Goal: Ask a question

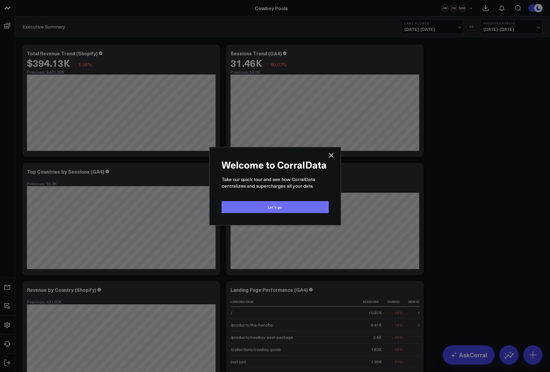
click at [290, 204] on button "Let’s go" at bounding box center [274, 207] width 107 height 12
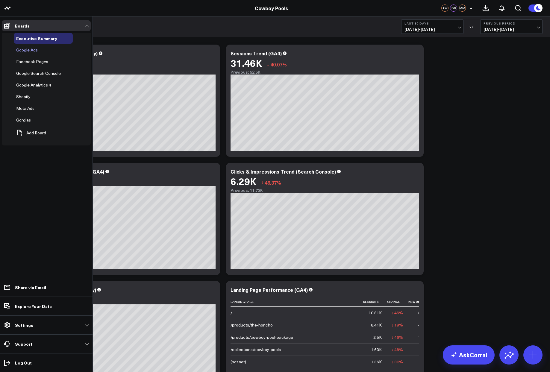
click at [34, 50] on span "Google Ads" at bounding box center [27, 50] width 22 height 6
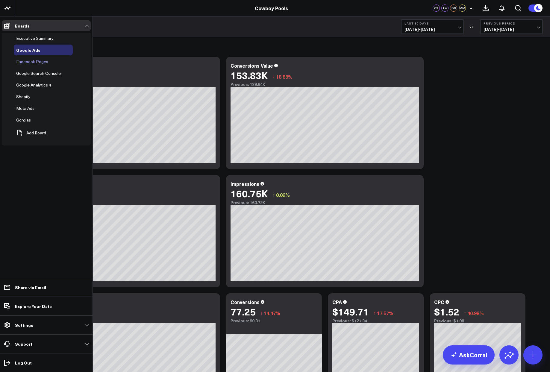
click at [31, 61] on span "Facebook Pages" at bounding box center [32, 62] width 32 height 6
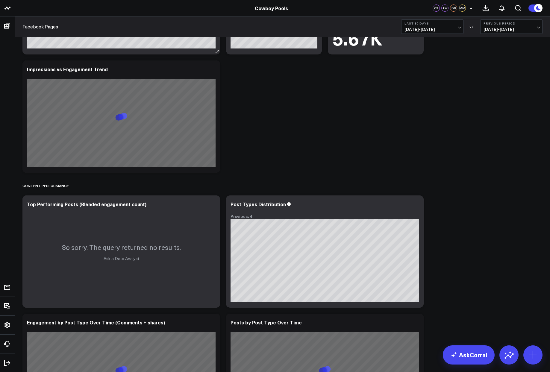
scroll to position [81, 0]
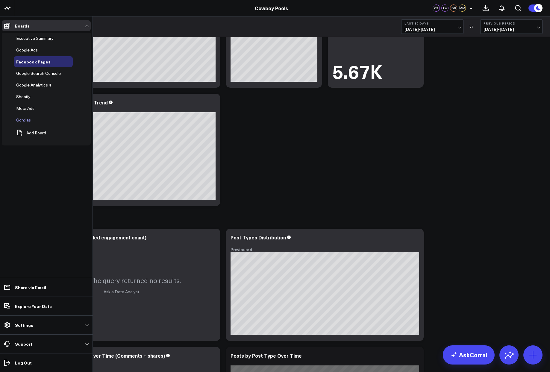
click at [20, 119] on span "Gorgias" at bounding box center [23, 120] width 15 height 6
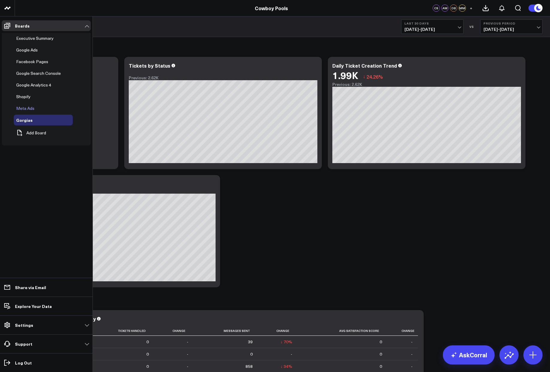
click at [29, 107] on span "Meta Ads" at bounding box center [25, 108] width 18 height 6
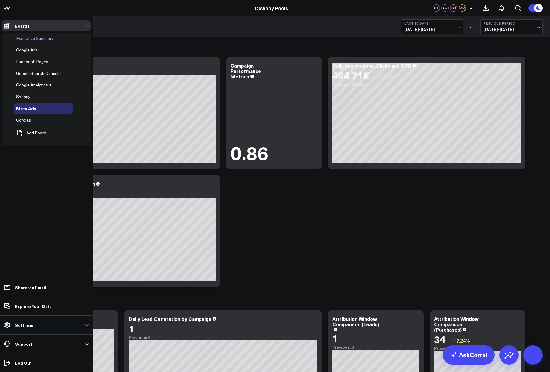
click at [22, 36] on span "Executive Summary" at bounding box center [34, 38] width 37 height 6
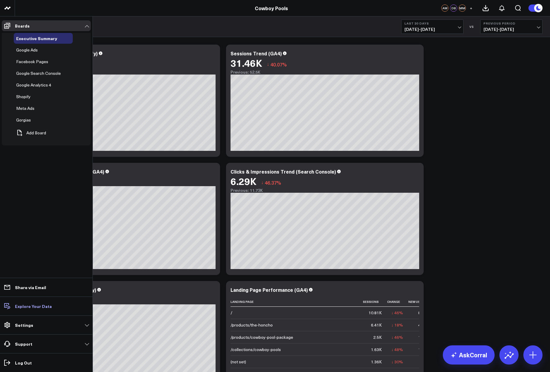
click at [36, 306] on p "Explore Your Data" at bounding box center [33, 306] width 37 height 5
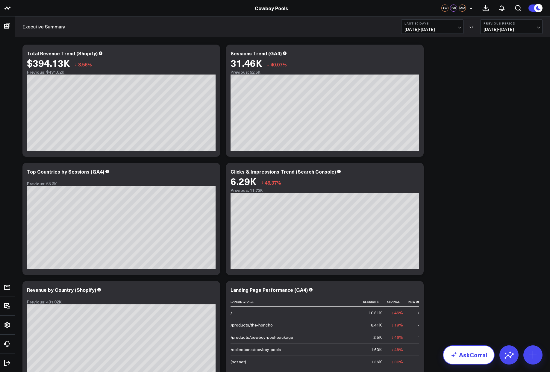
click at [480, 354] on link "AskCorral" at bounding box center [468, 354] width 52 height 19
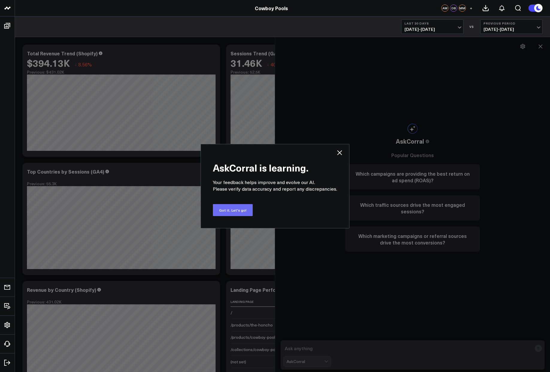
click at [232, 208] on button "Got it. Let's go!" at bounding box center [233, 210] width 40 height 12
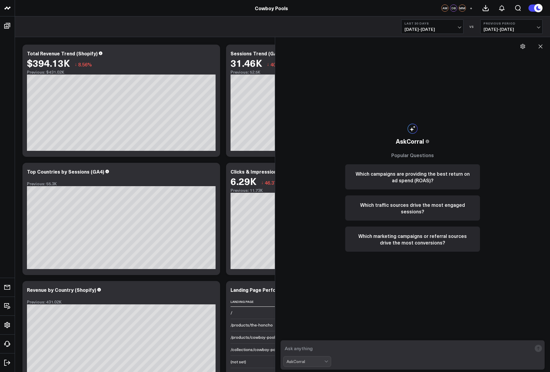
click at [345, 343] on textarea at bounding box center [407, 348] width 248 height 11
type textarea "What is my labor cost?"
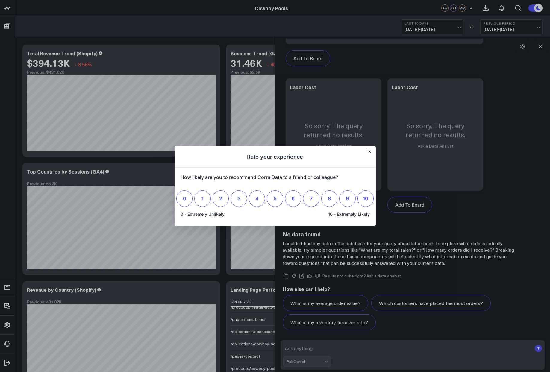
click at [372, 150] on h1 "Rate your experience" at bounding box center [274, 157] width 201 height 22
click at [364, 154] on h1 "Rate your experience" at bounding box center [274, 157] width 201 height 22
click at [370, 153] on icon "Close" at bounding box center [369, 151] width 2 height 2
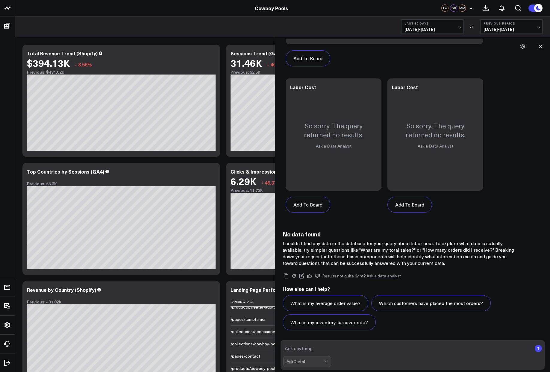
click at [538, 45] on icon at bounding box center [540, 47] width 4 height 4
